Goal: Task Accomplishment & Management: Use online tool/utility

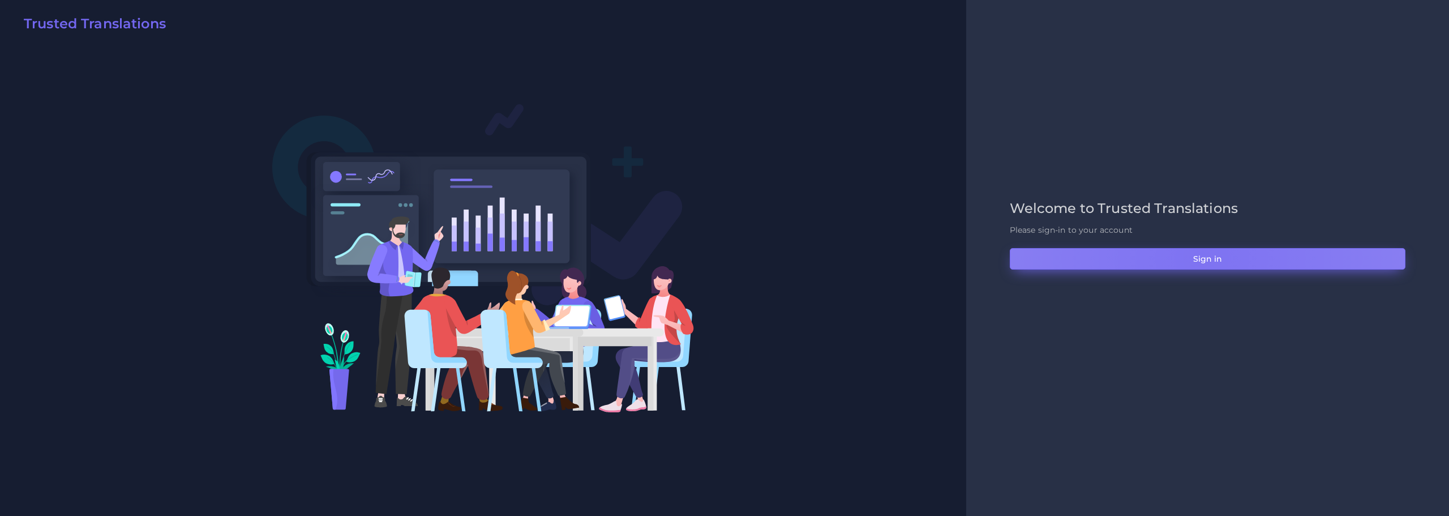
click at [1202, 258] on button "Sign in" at bounding box center [1208, 259] width 396 height 22
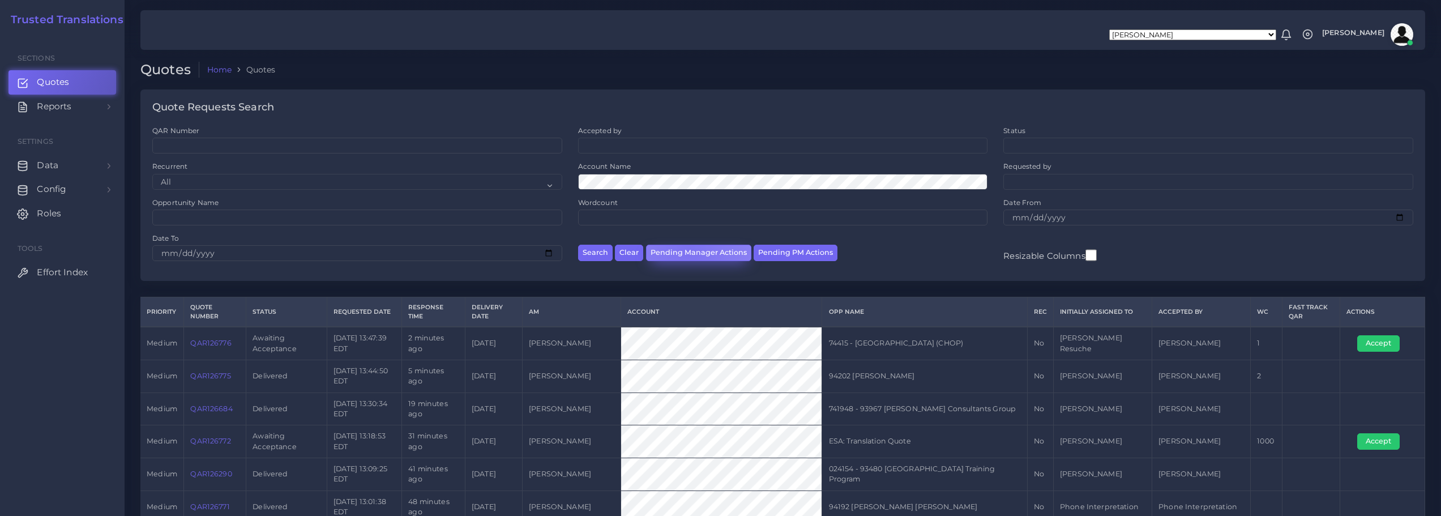
click at [687, 249] on button "Pending Manager Actions" at bounding box center [698, 253] width 105 height 16
select select "awaiting_manager_initial_review"
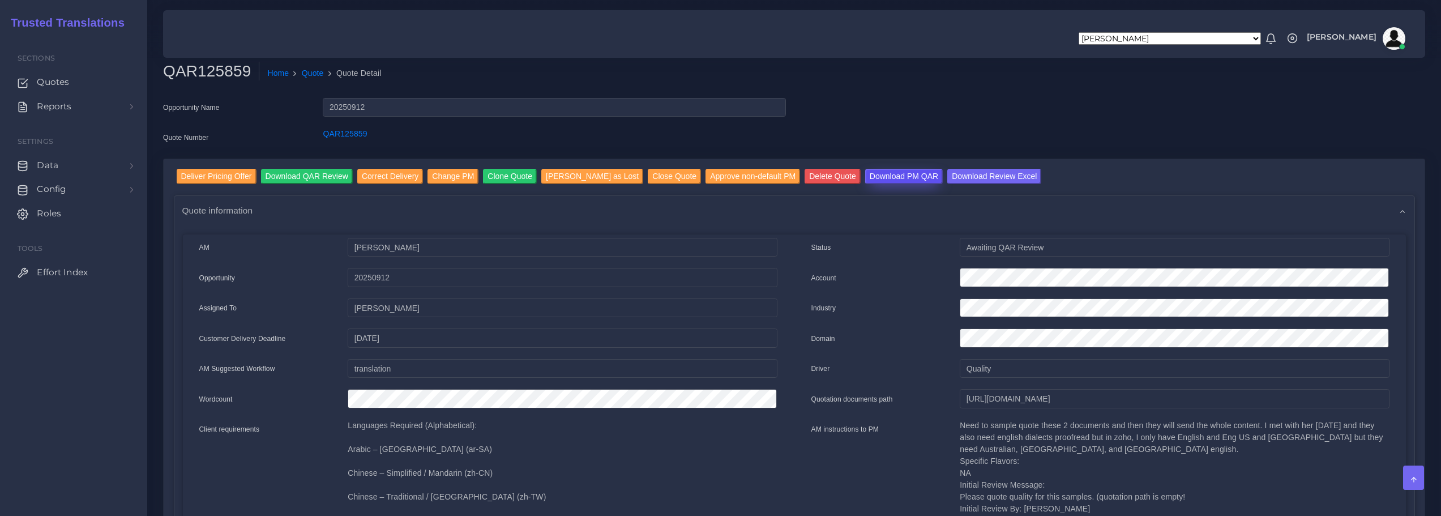
click at [865, 177] on input "Download PM QAR" at bounding box center [904, 176] width 78 height 15
click at [963, 176] on input "Download Review Excel" at bounding box center [994, 176] width 94 height 15
click at [226, 172] on input "Deliver Pricing Offer" at bounding box center [217, 176] width 80 height 15
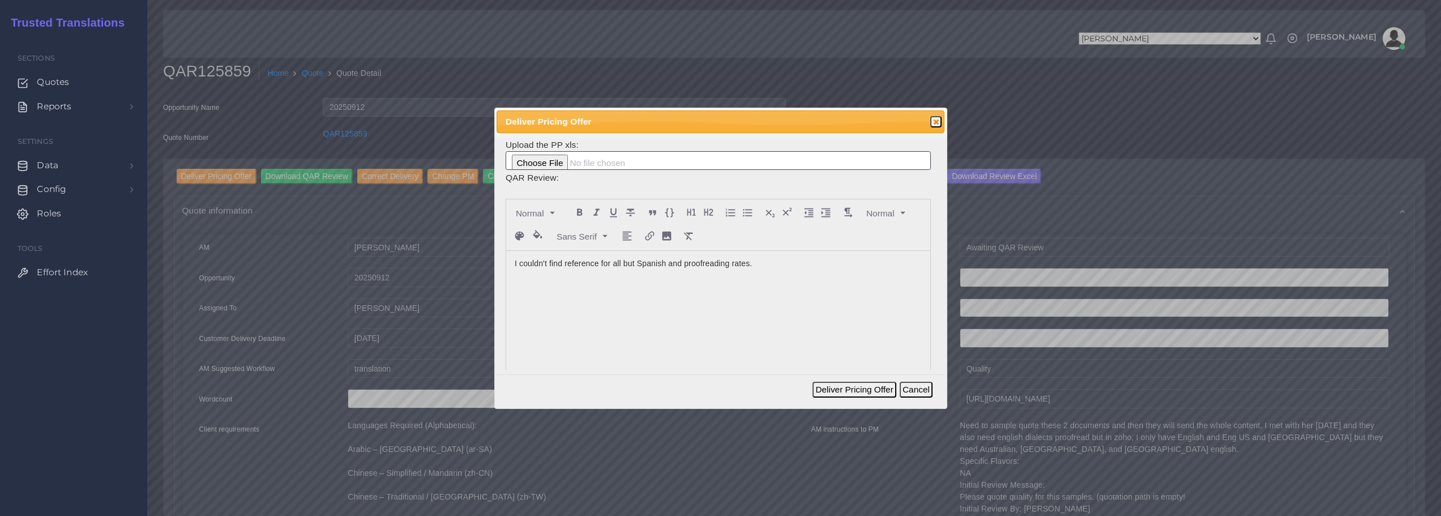
click at [766, 261] on p "I couldn't find reference for all but Spanish and proofreading rates." at bounding box center [718, 264] width 407 height 12
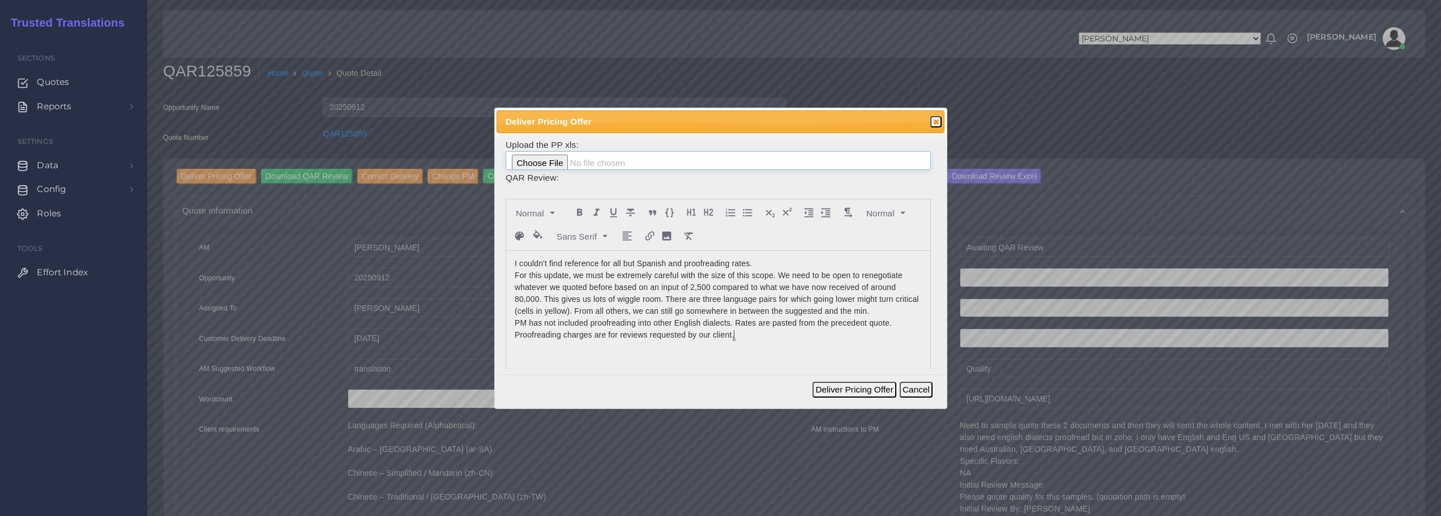
click at [541, 159] on input "file" at bounding box center [718, 160] width 425 height 19
type input "C:\fakepath\125859_Corporate_Counseling_Associates__Inc._-_CCA_ToAM.xlsx"
click at [853, 387] on button "Deliver Pricing Offer" at bounding box center [853, 390] width 83 height 16
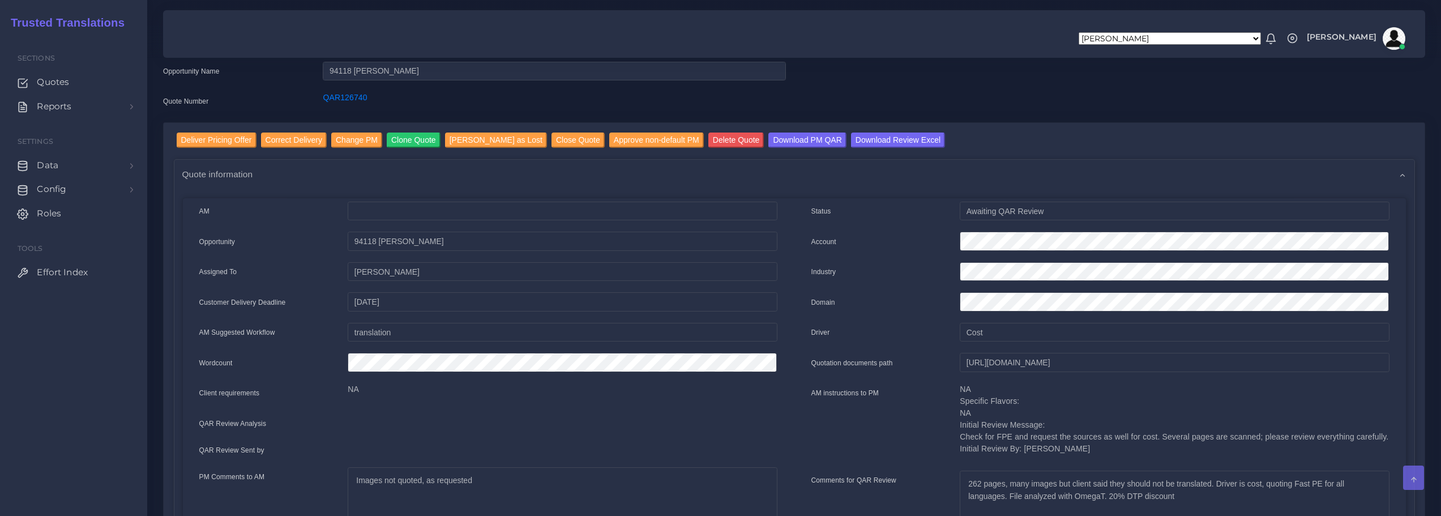
scroll to position [57, 0]
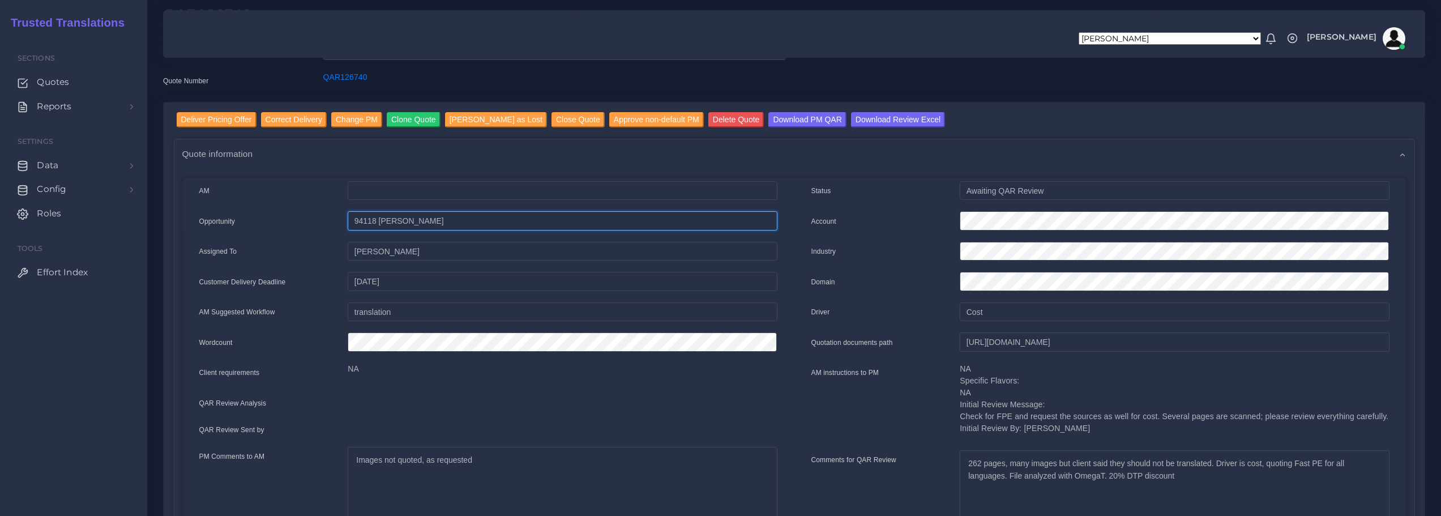
drag, startPoint x: 437, startPoint y: 222, endPoint x: 338, endPoint y: 221, distance: 99.1
click at [338, 221] on div "Opportunity 94118 [PERSON_NAME]" at bounding box center [488, 222] width 595 height 23
